Goal: Task Accomplishment & Management: Complete application form

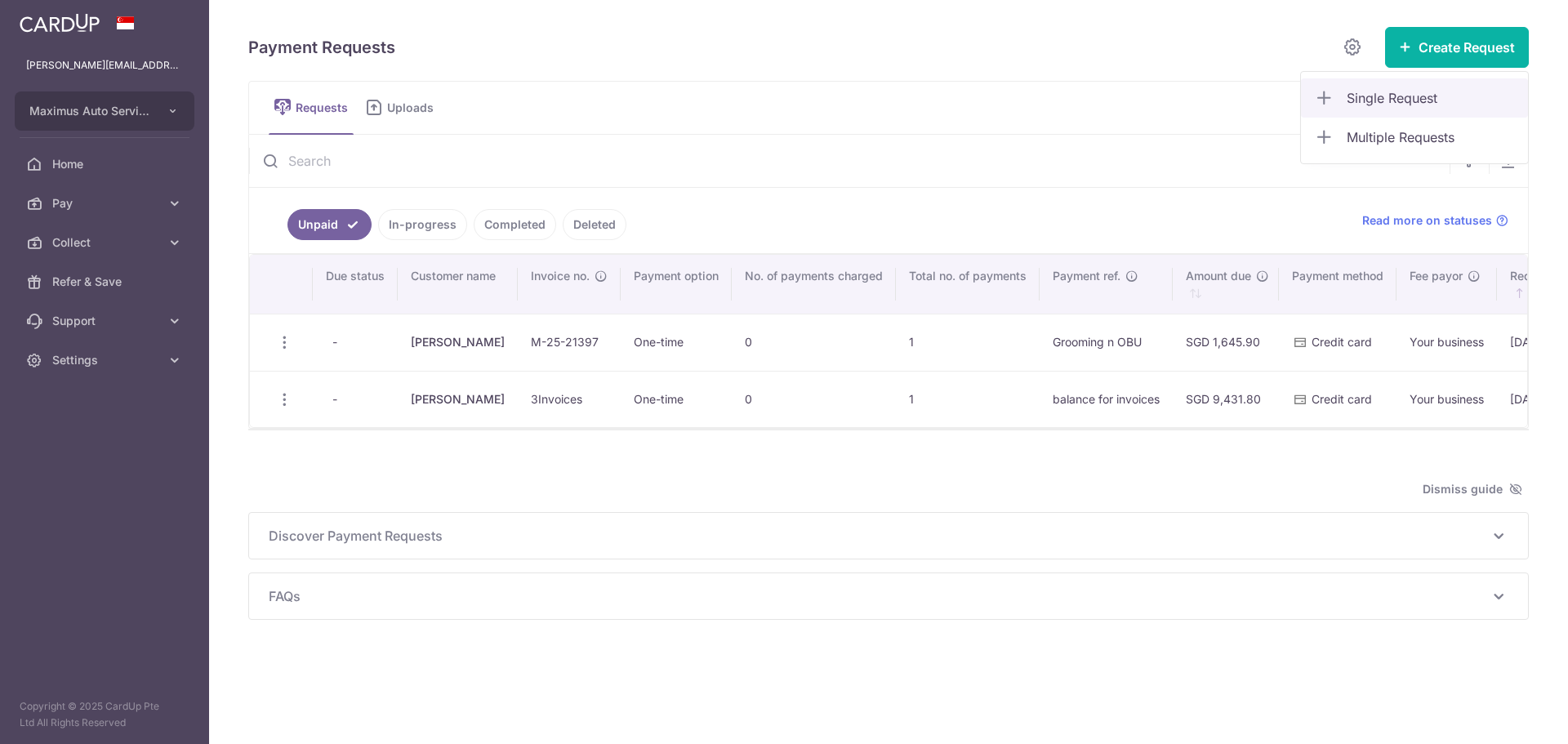
click at [1376, 103] on span "Single Request" at bounding box center [1430, 98] width 168 height 20
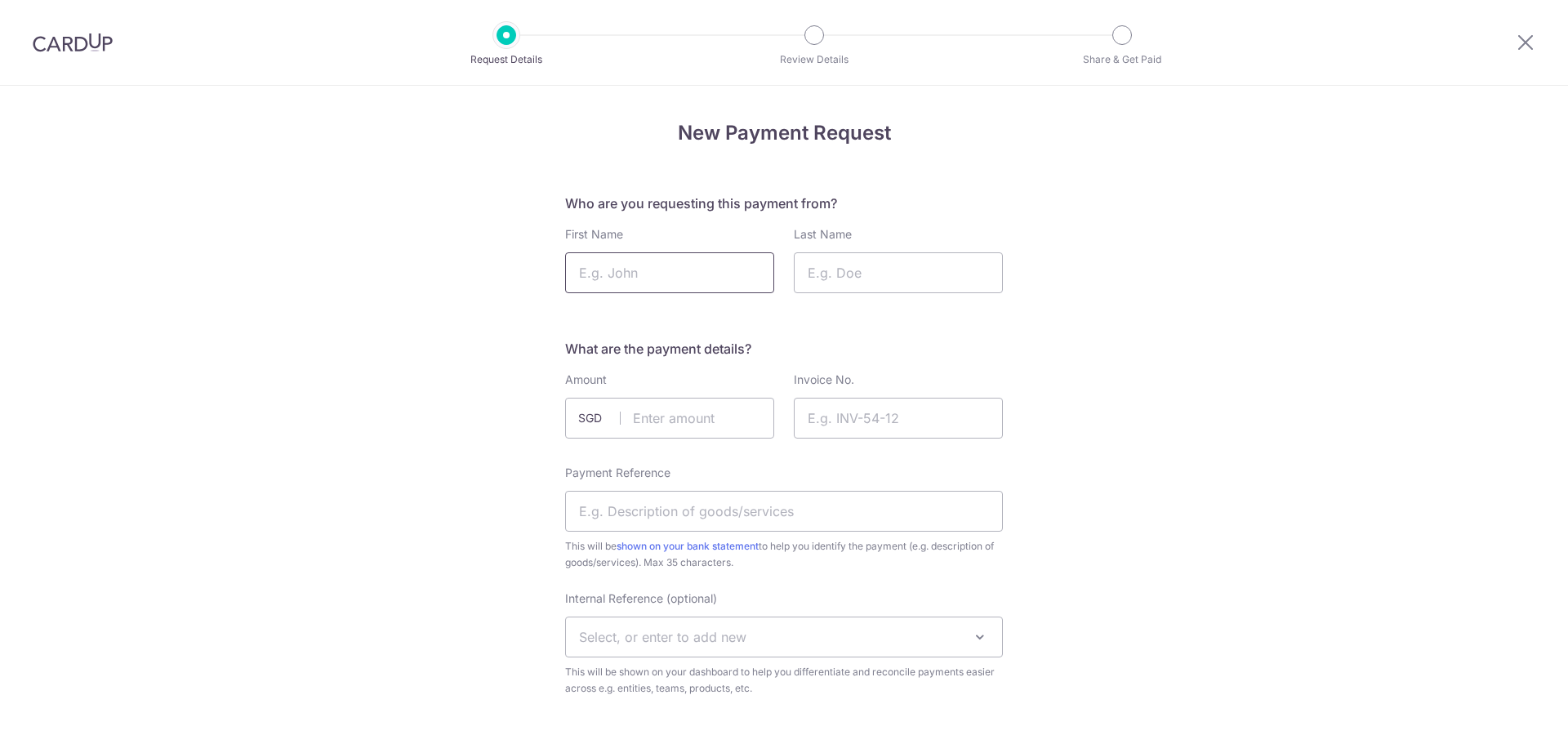
click at [673, 274] on input "First Name" at bounding box center [670, 272] width 209 height 41
type input "Alex"
click at [814, 282] on input "Last Name" at bounding box center [898, 272] width 209 height 41
type input "Santoso"
click at [685, 432] on input "text" at bounding box center [670, 417] width 209 height 41
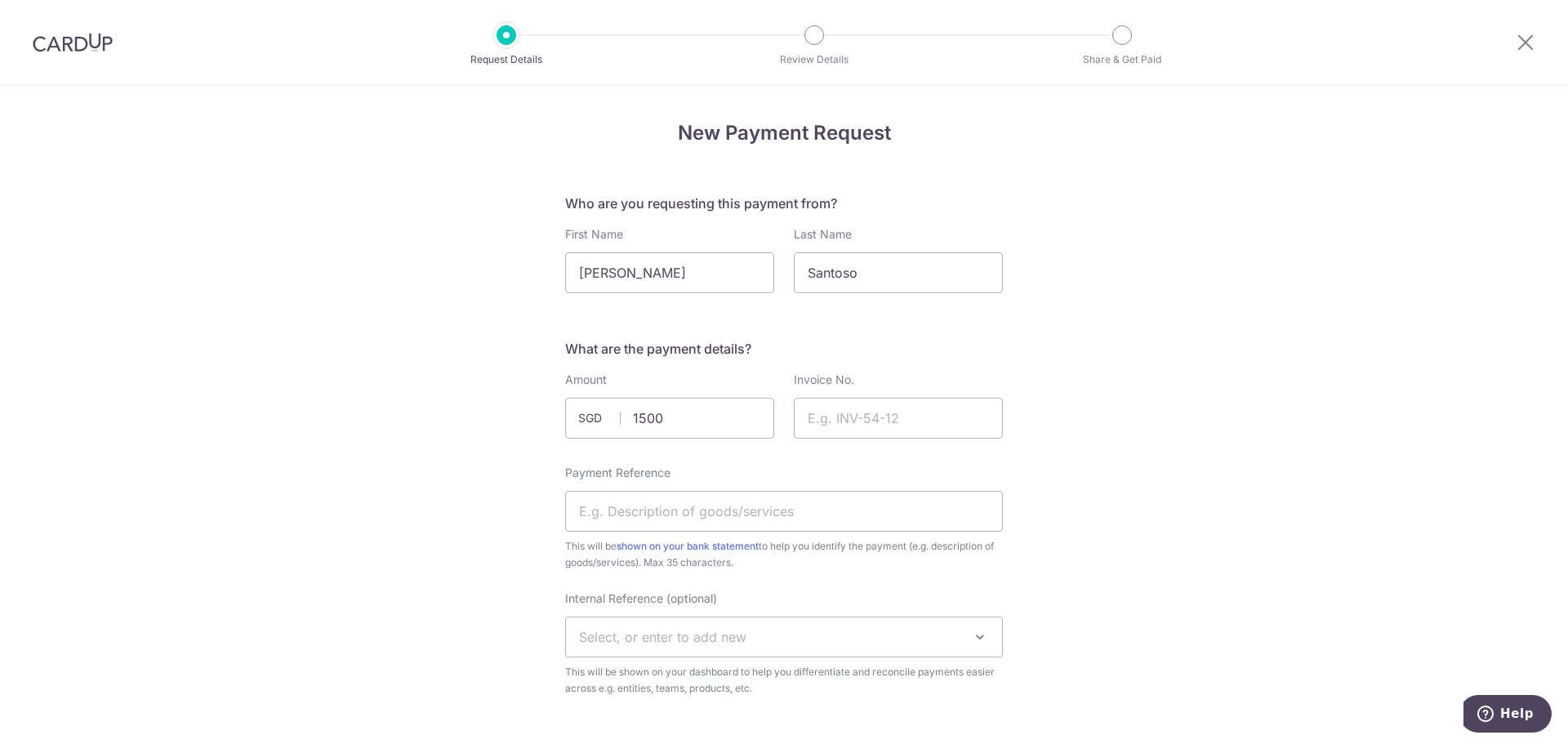
type input "1500.00"
click at [640, 502] on input "Payment Reference" at bounding box center [784, 511] width 437 height 41
type input "Deposit for Milltek Exhaust"
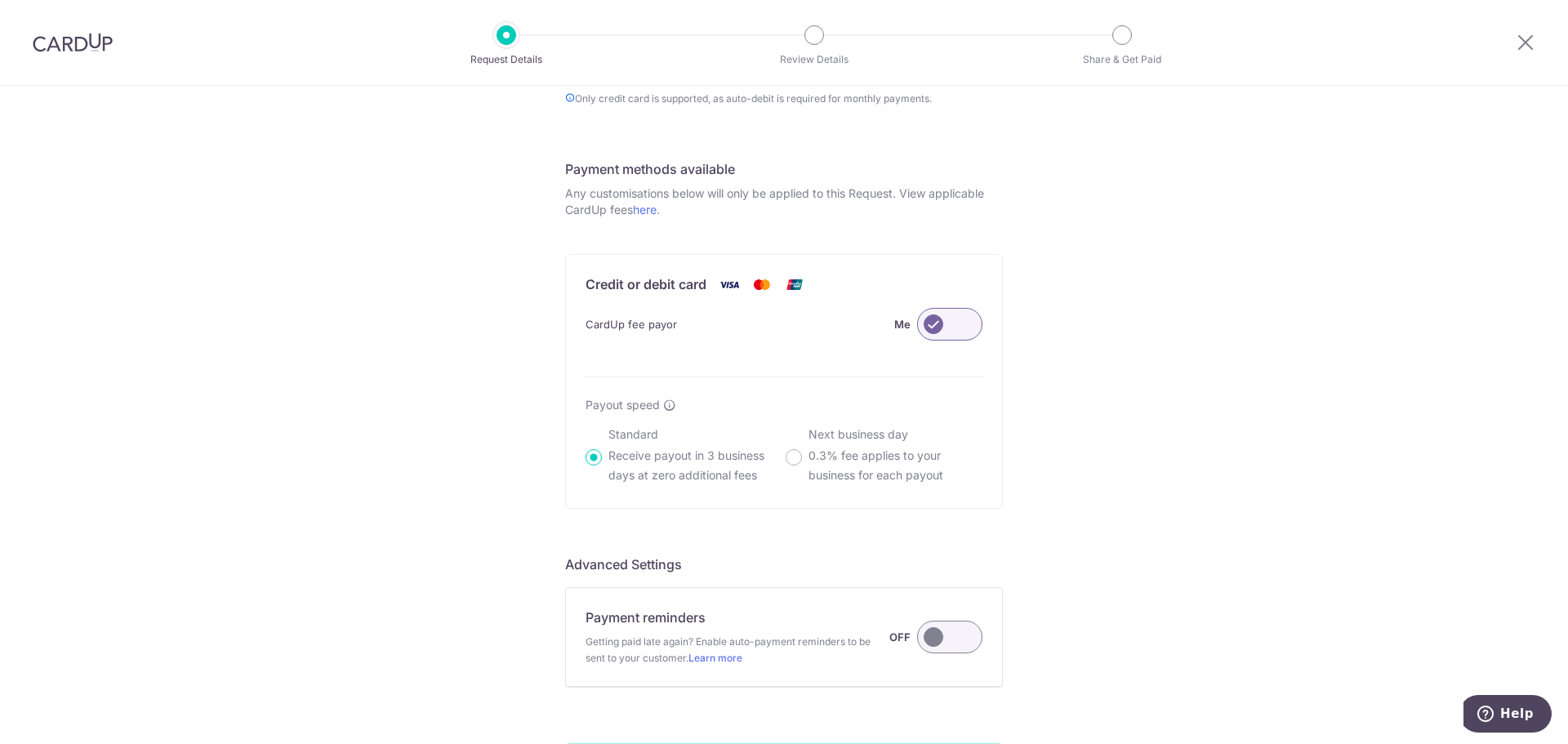
scroll to position [975, 0]
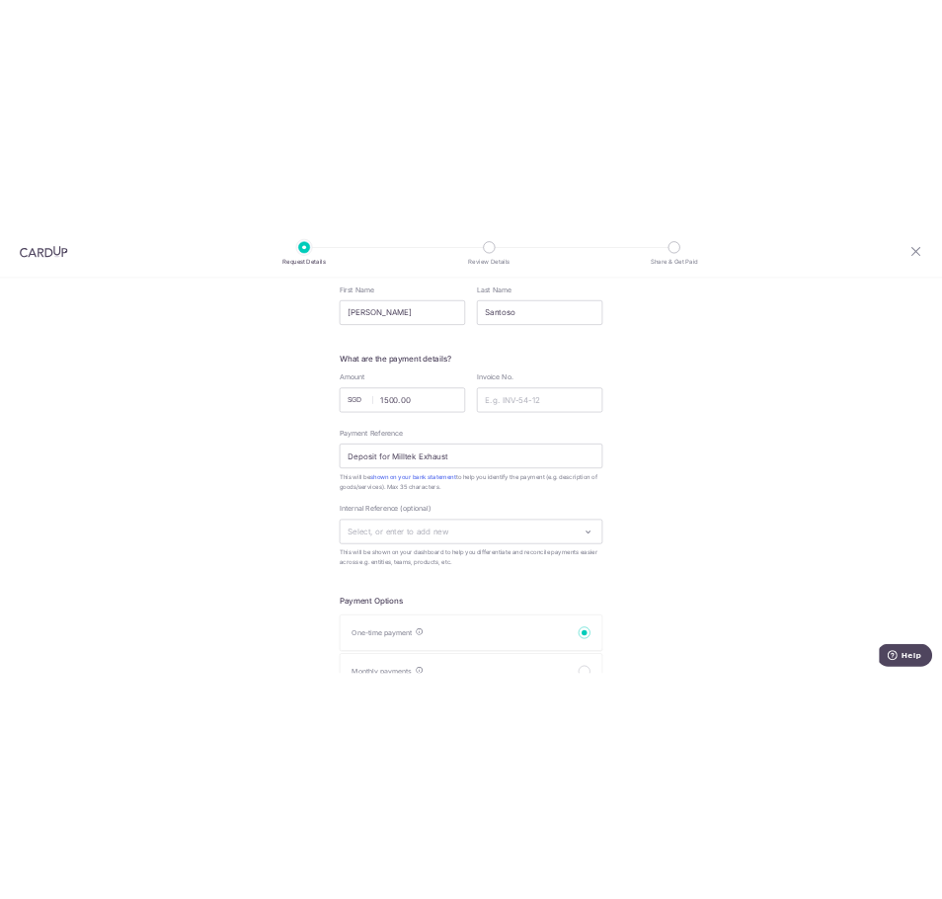
scroll to position [94, 0]
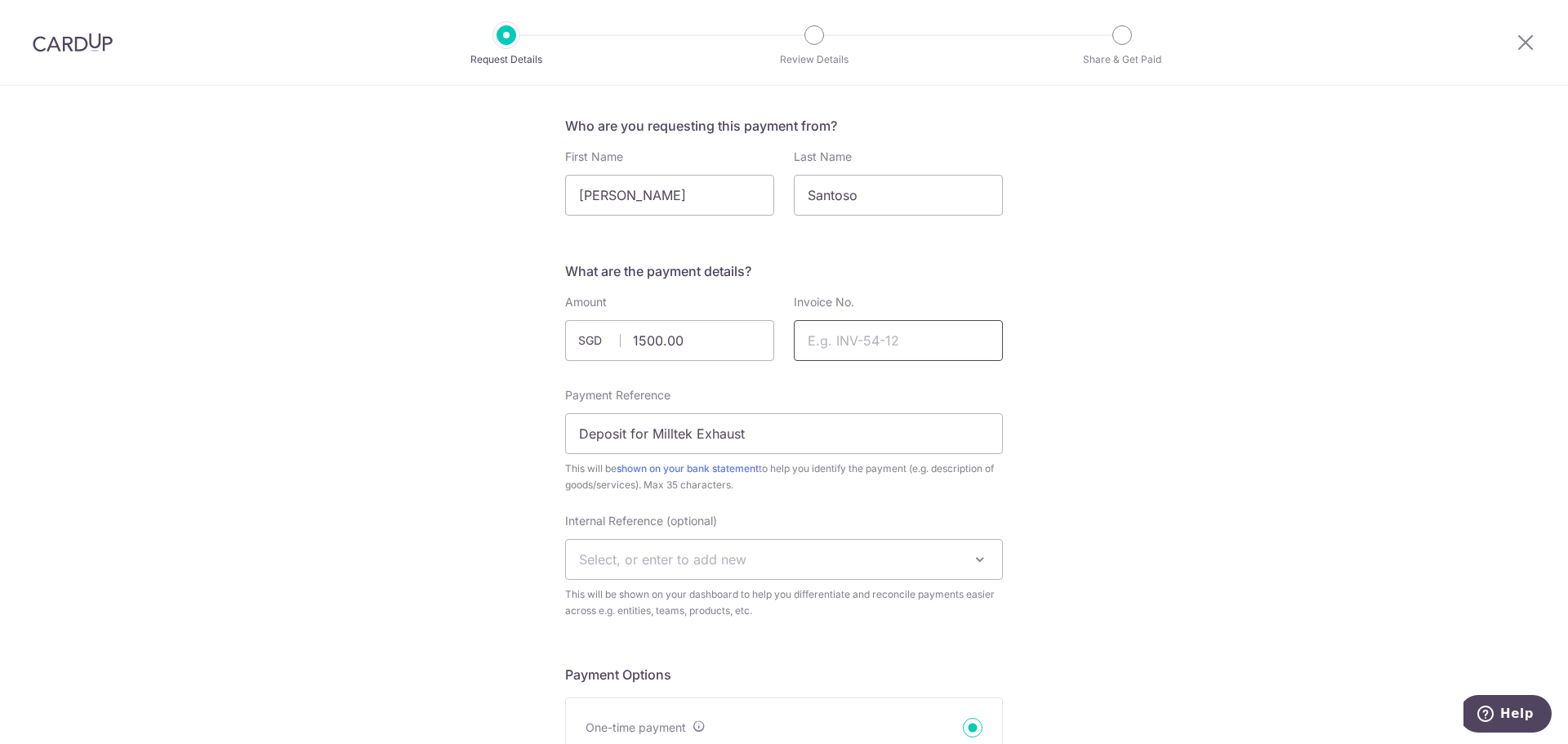
click at [913, 340] on input "Invoice No." at bounding box center [898, 340] width 209 height 41
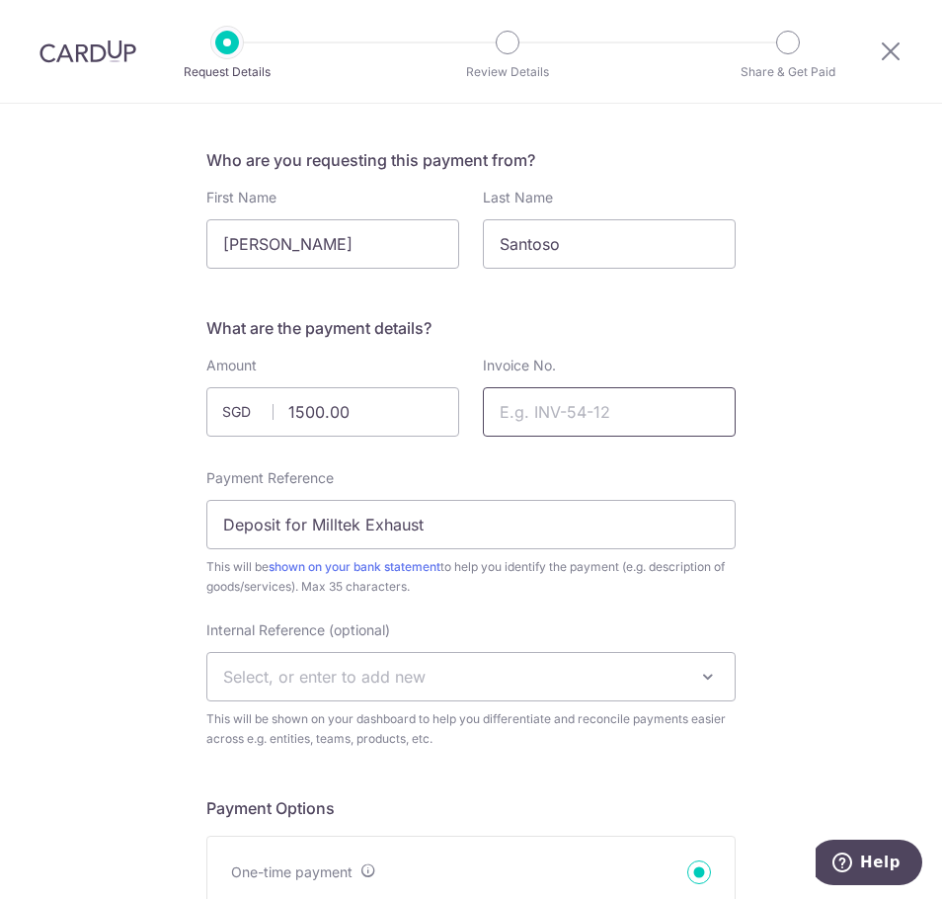
click at [599, 433] on input "Invoice No." at bounding box center [609, 411] width 253 height 49
type input "M-25-21403"
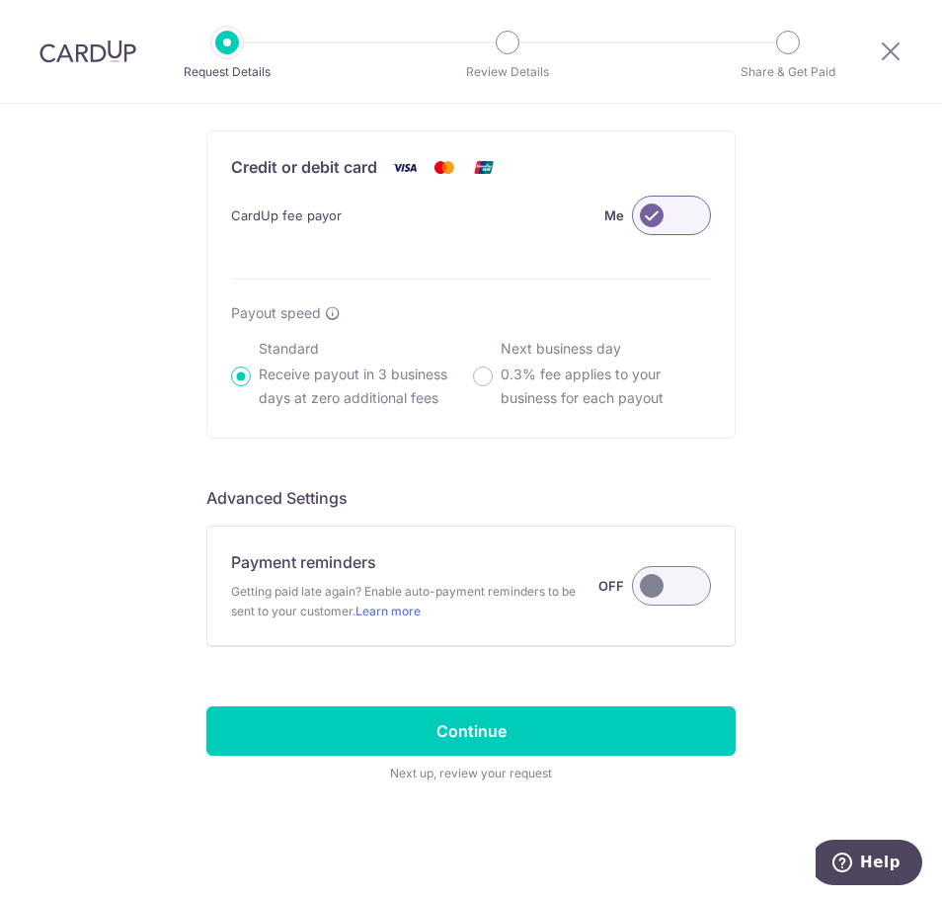
scroll to position [1150, 0]
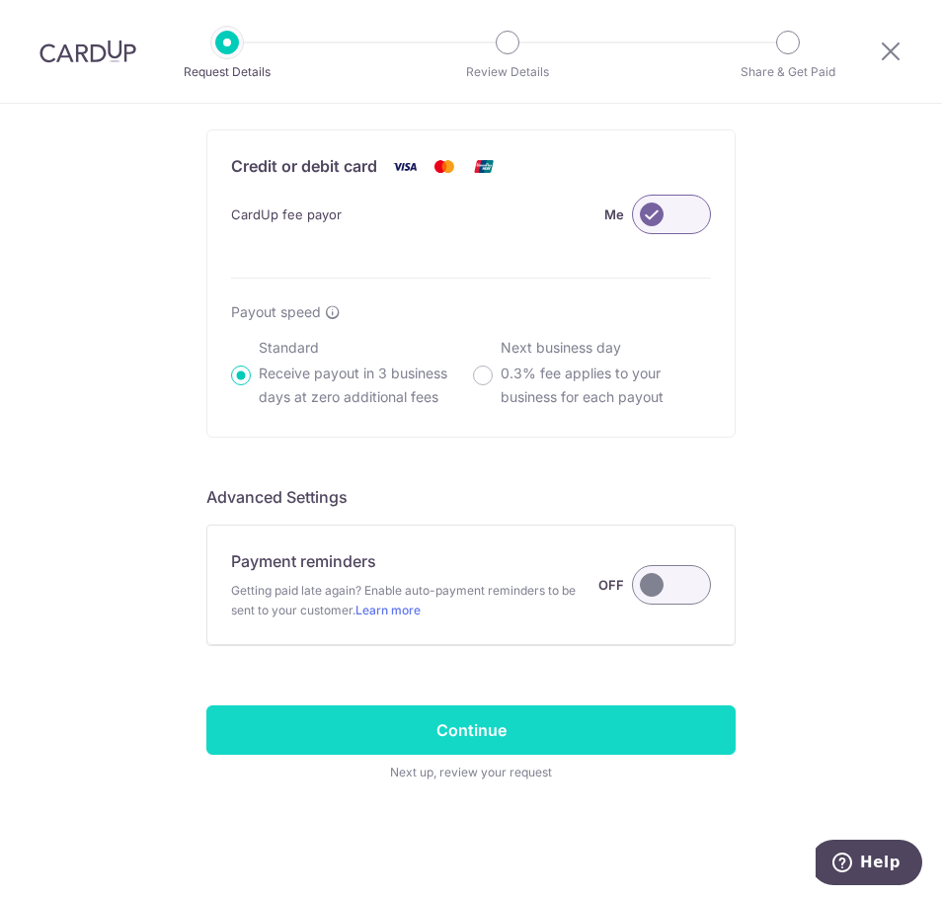
click at [472, 717] on input "Continue" at bounding box center [470, 729] width 529 height 49
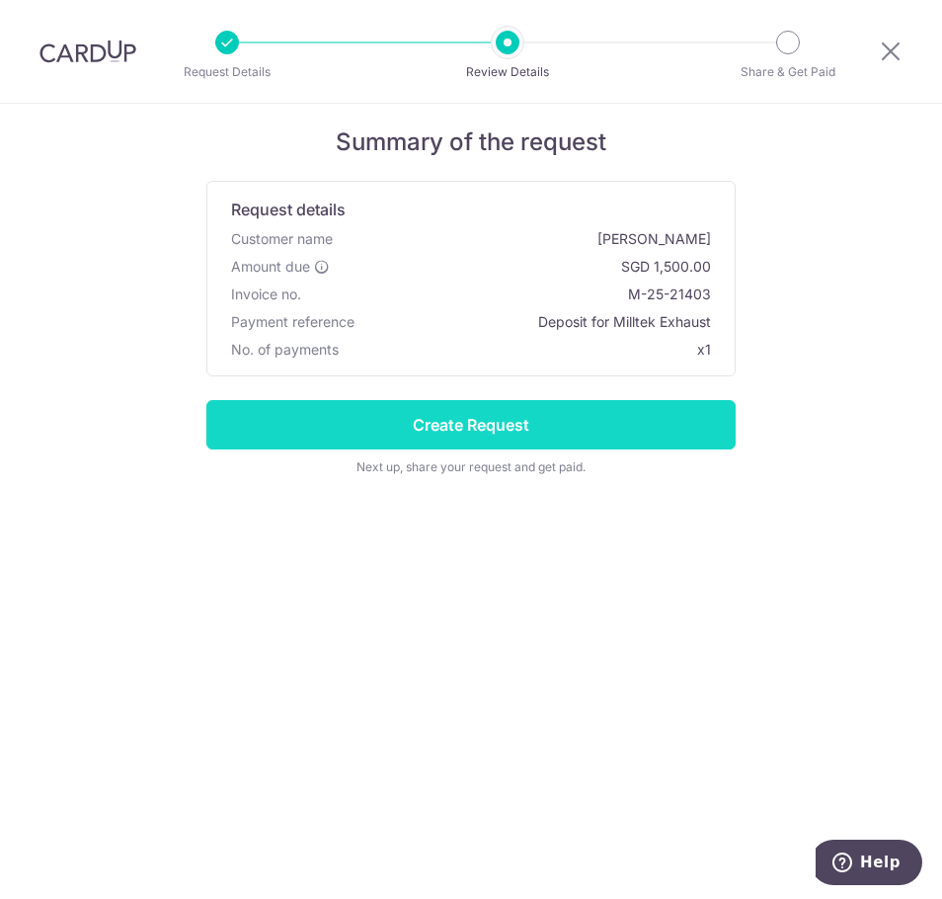
click at [562, 424] on input "Create Request" at bounding box center [470, 424] width 529 height 49
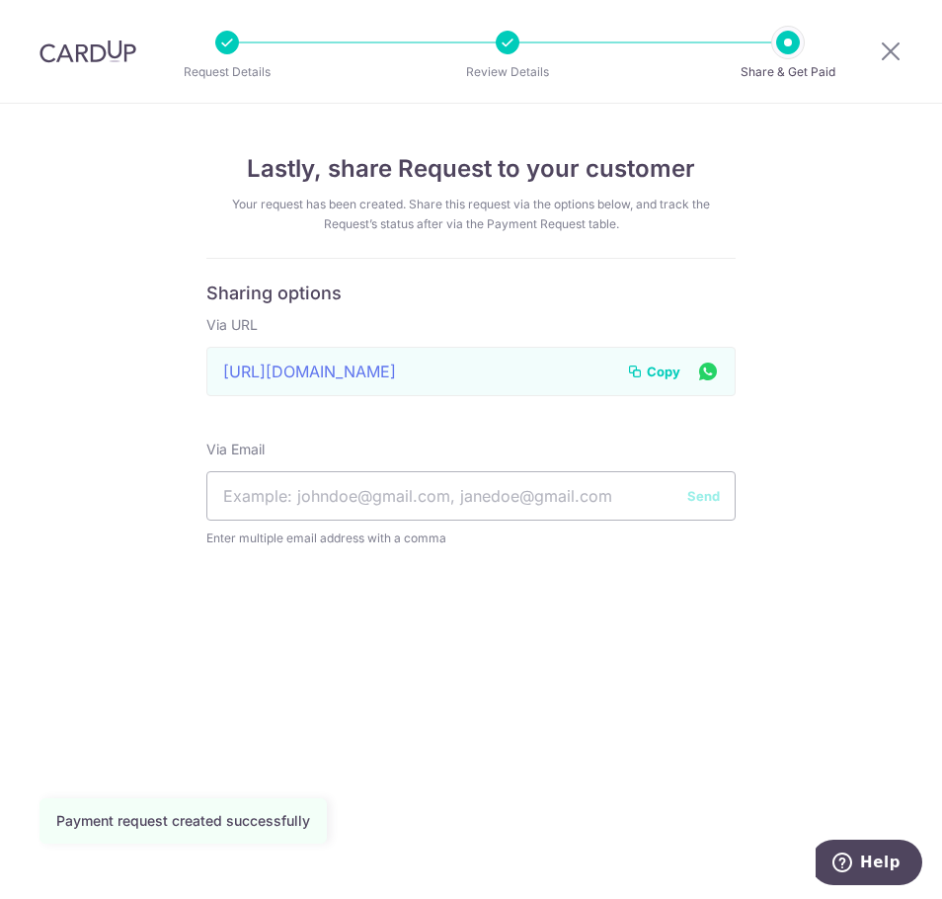
click at [648, 369] on span "Copy" at bounding box center [664, 372] width 34 height 20
drag, startPoint x: 766, startPoint y: 621, endPoint x: 767, endPoint y: 609, distance: 11.9
click at [766, 616] on div "Lastly, share Request to your customer Your request has been created. Share thi…" at bounding box center [471, 501] width 942 height 795
click at [645, 363] on button "Copy" at bounding box center [653, 372] width 53 height 20
